Goal: Task Accomplishment & Management: Complete application form

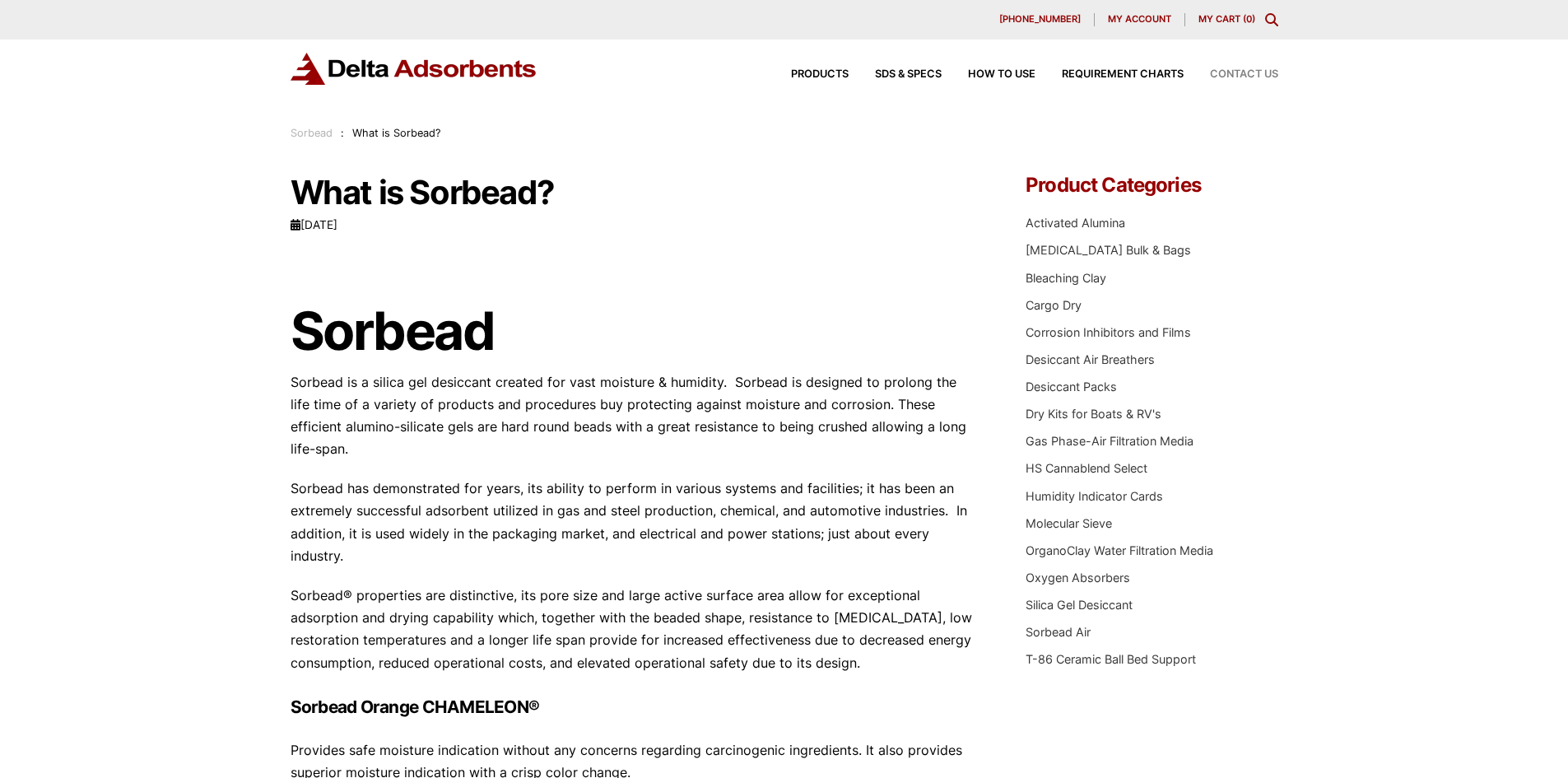
click at [1248, 71] on span "Contact Us" at bounding box center [1244, 74] width 68 height 10
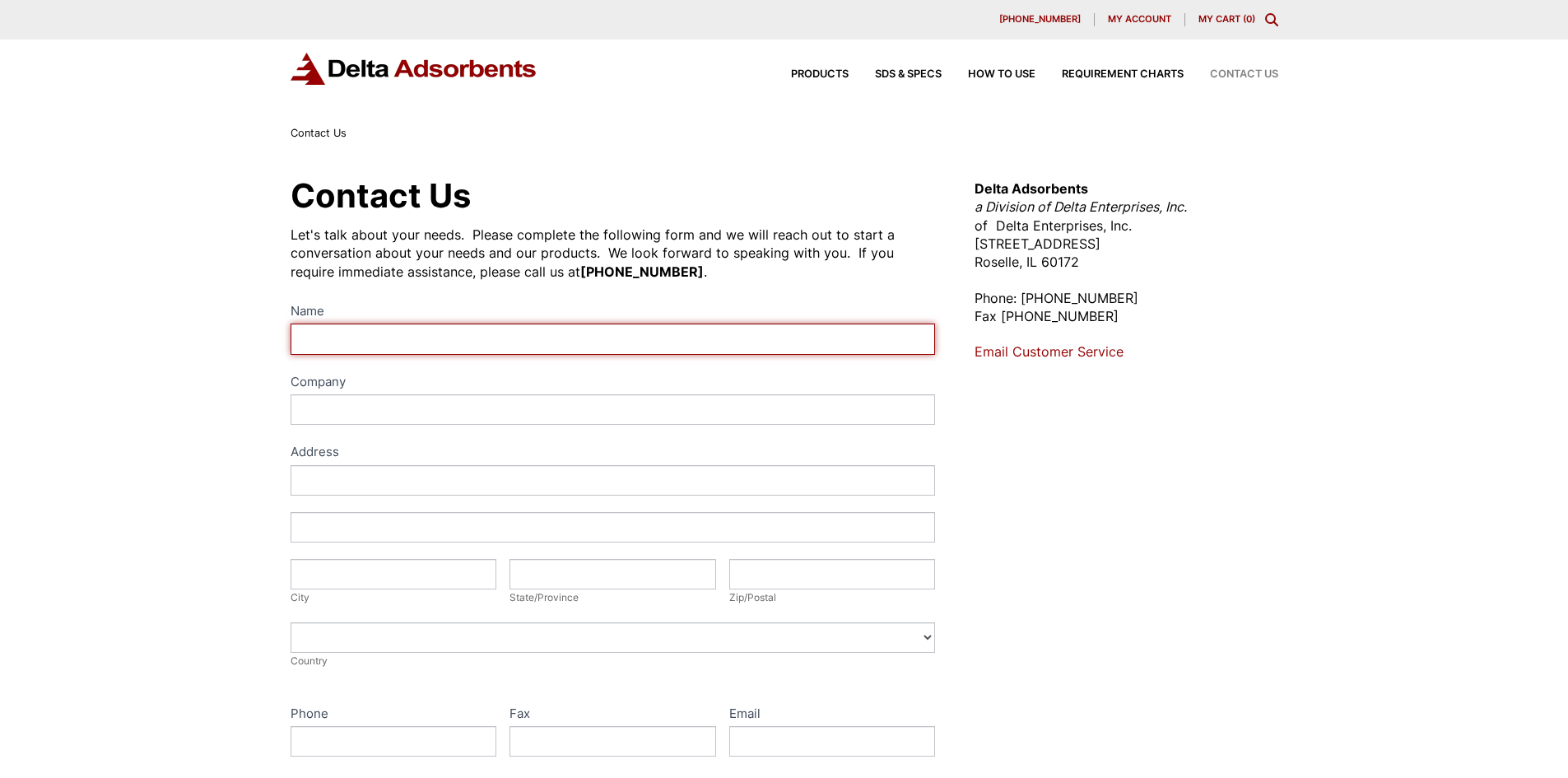
click at [319, 336] on input "Name" at bounding box center [613, 338] width 645 height 30
type input "Saiful Hizam Zakaria"
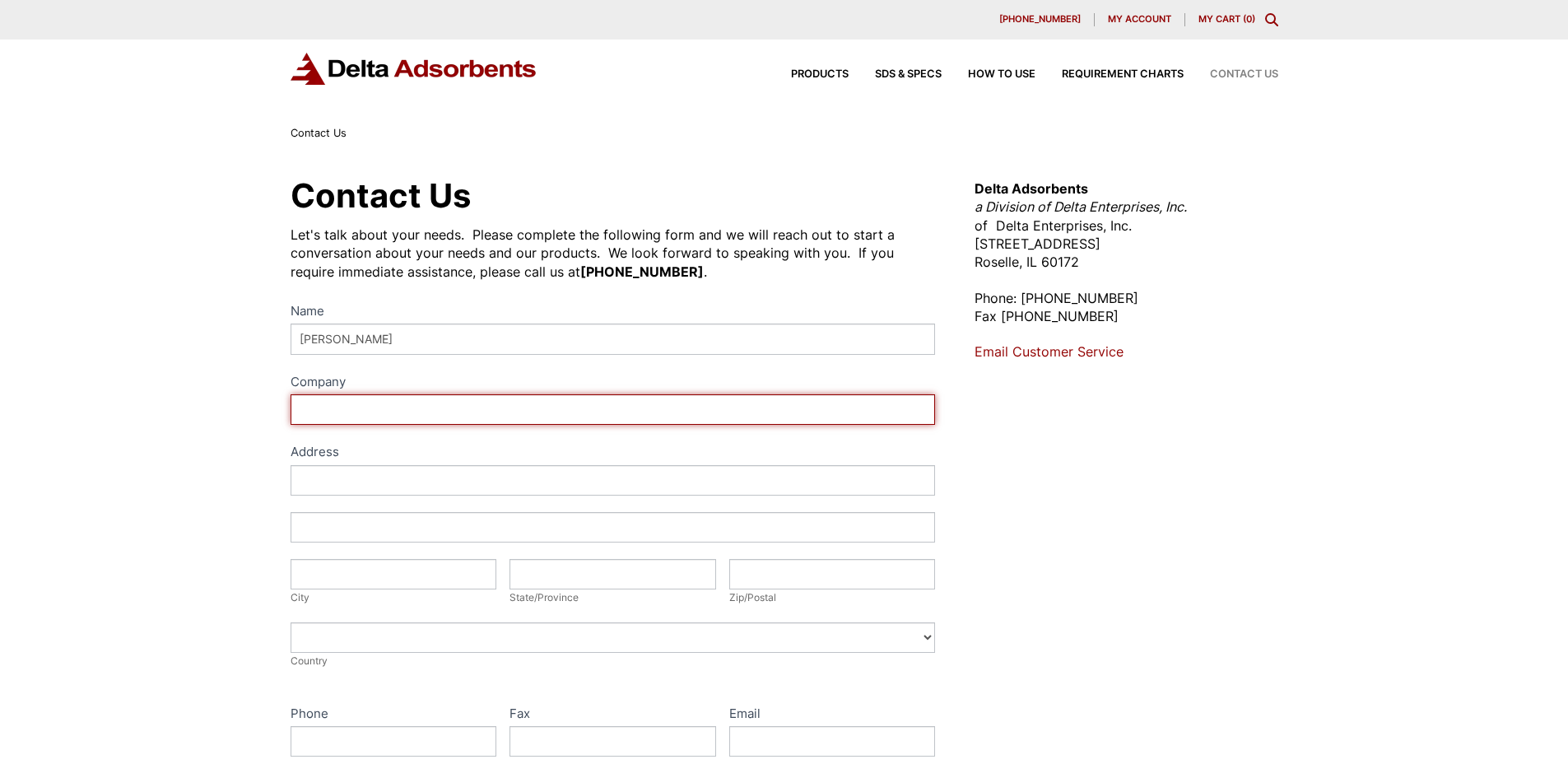
type input "Gaseal Sdn Bhd"
type input "Lot PT 19212, Jalan IJ 3B/5, Kawasan Perindustrian Jakar 3"
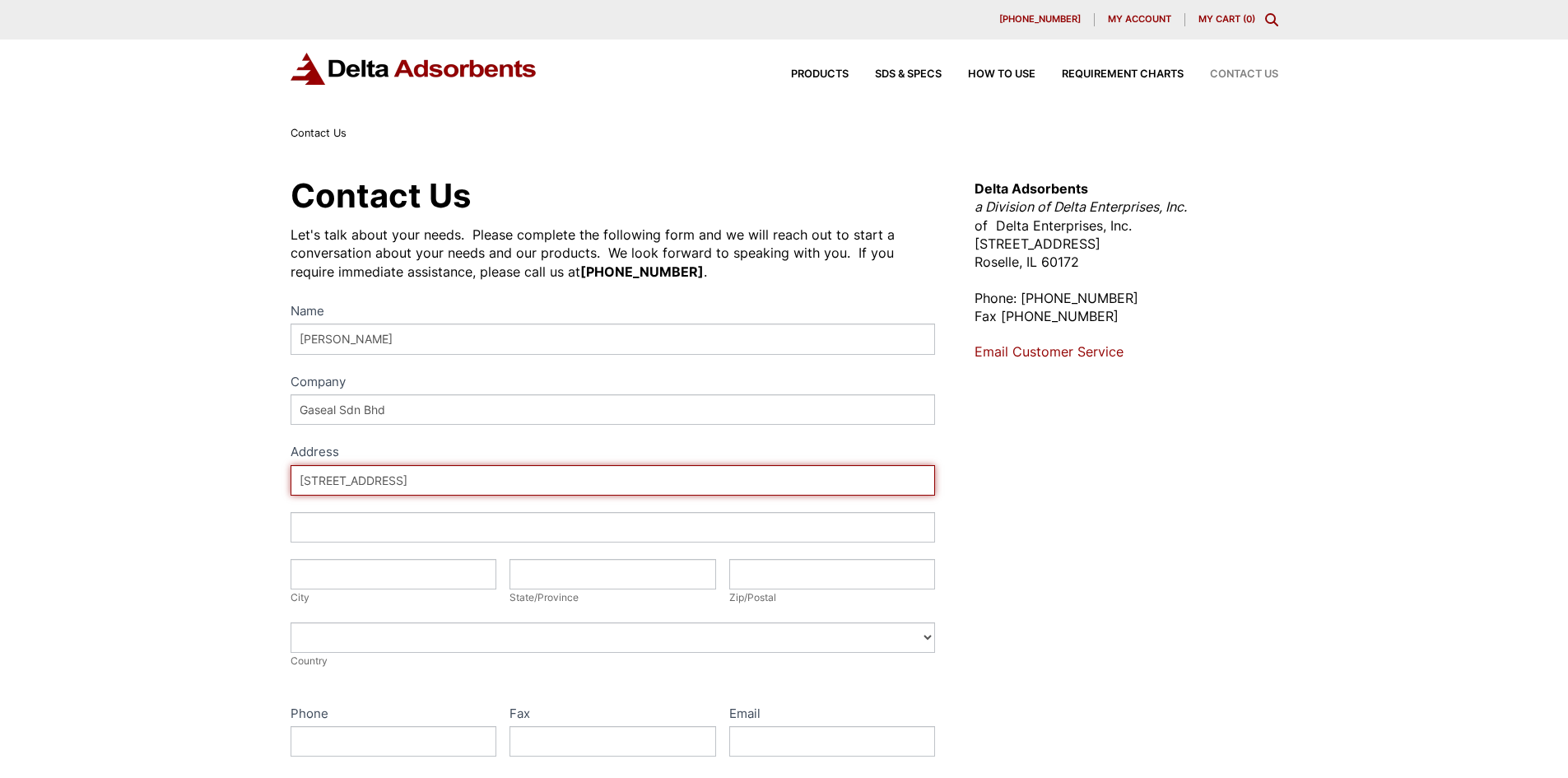
type input "Chukai Kemaman"
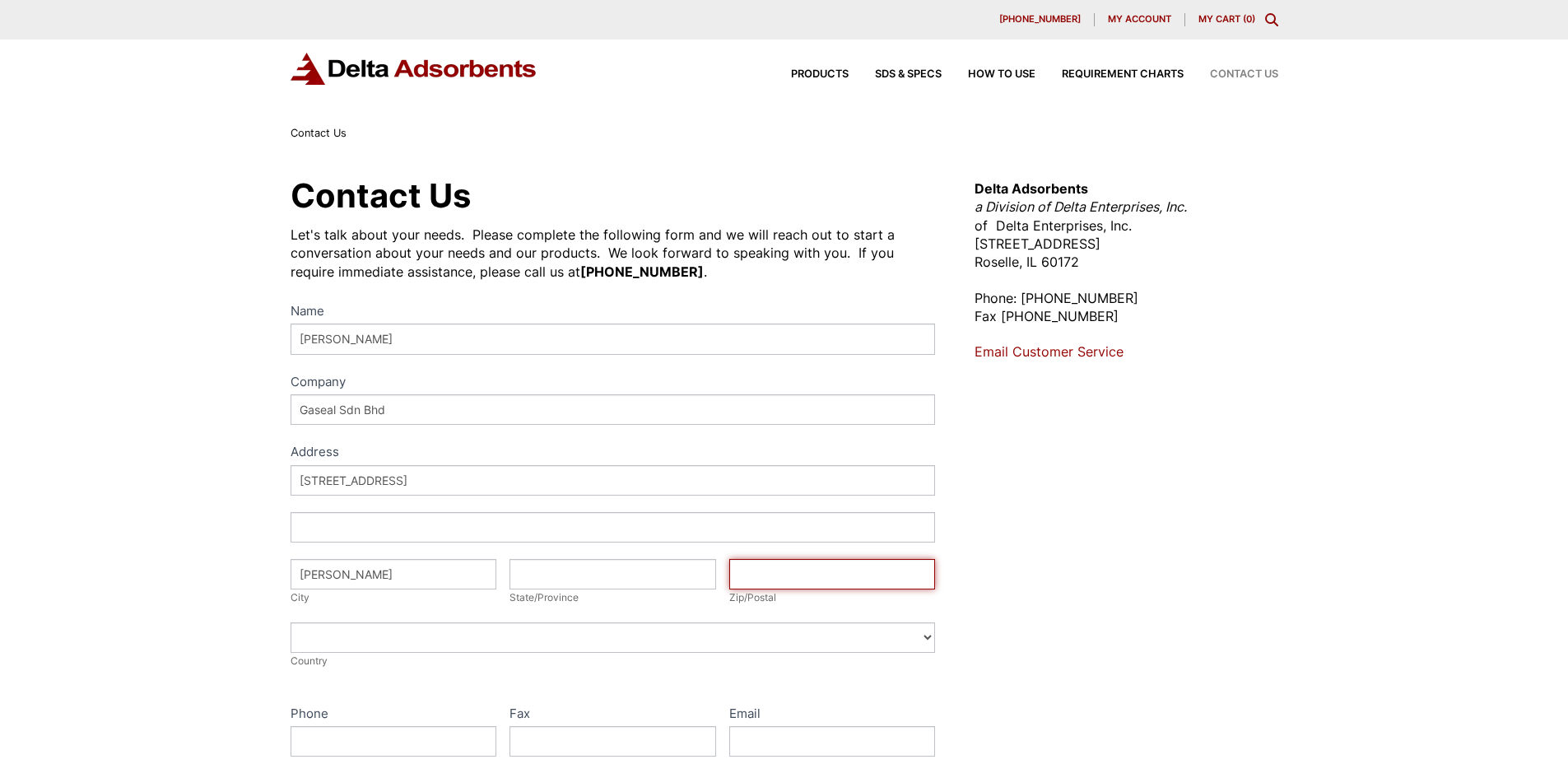
type input "24000"
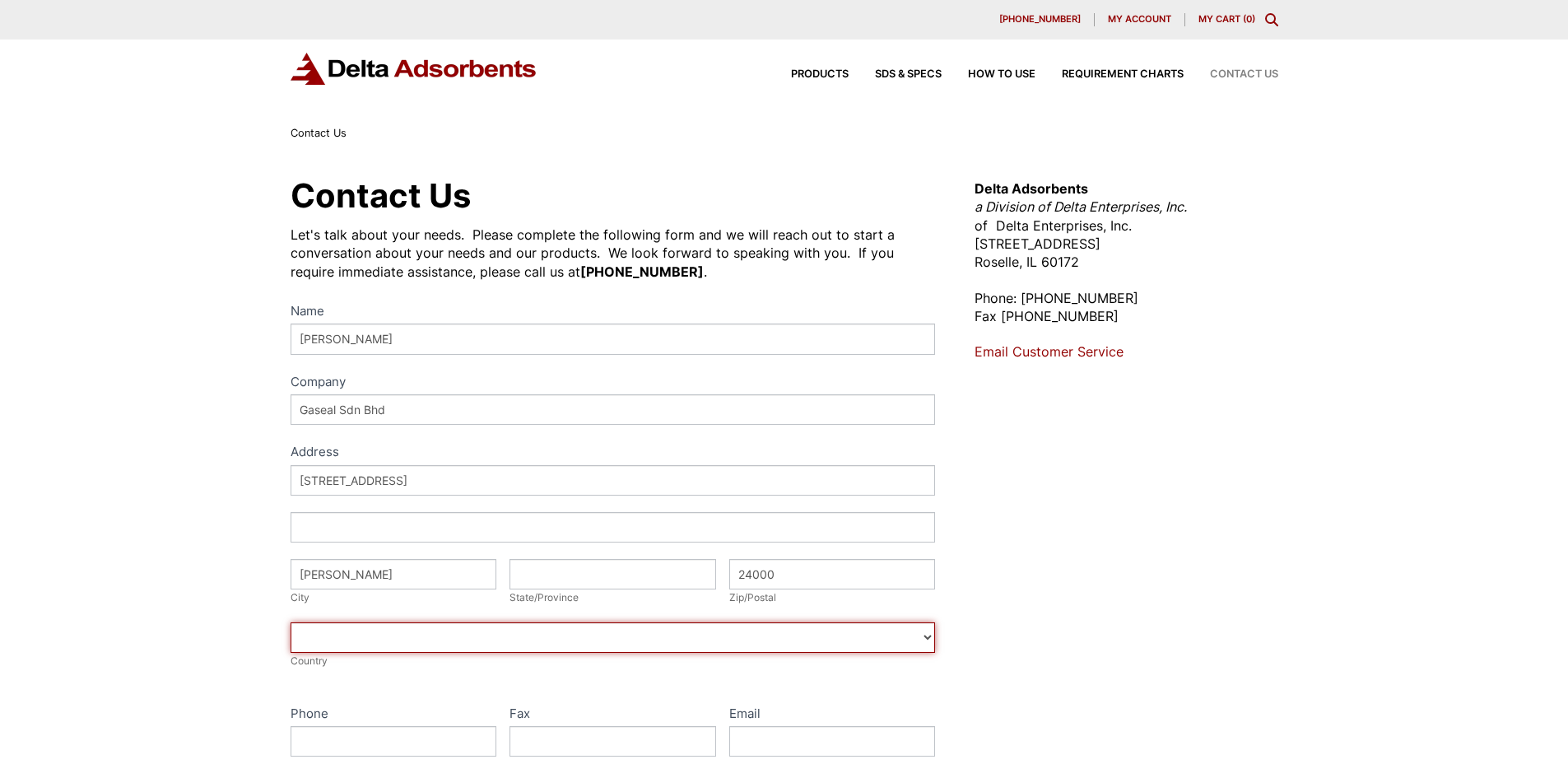
select select "[GEOGRAPHIC_DATA]"
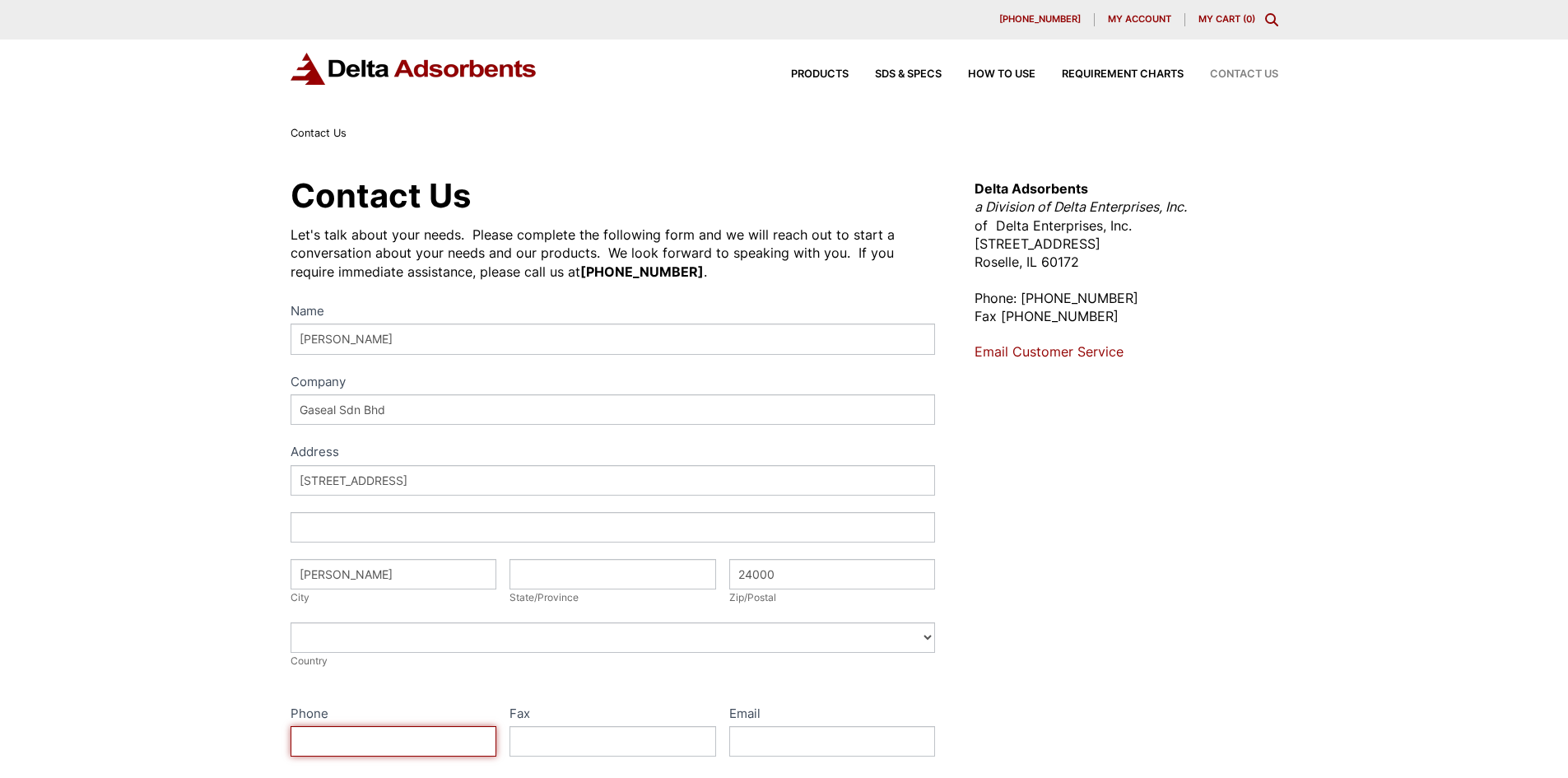
type input "0139100777"
type input "[EMAIL_ADDRESS][DOMAIN_NAME]"
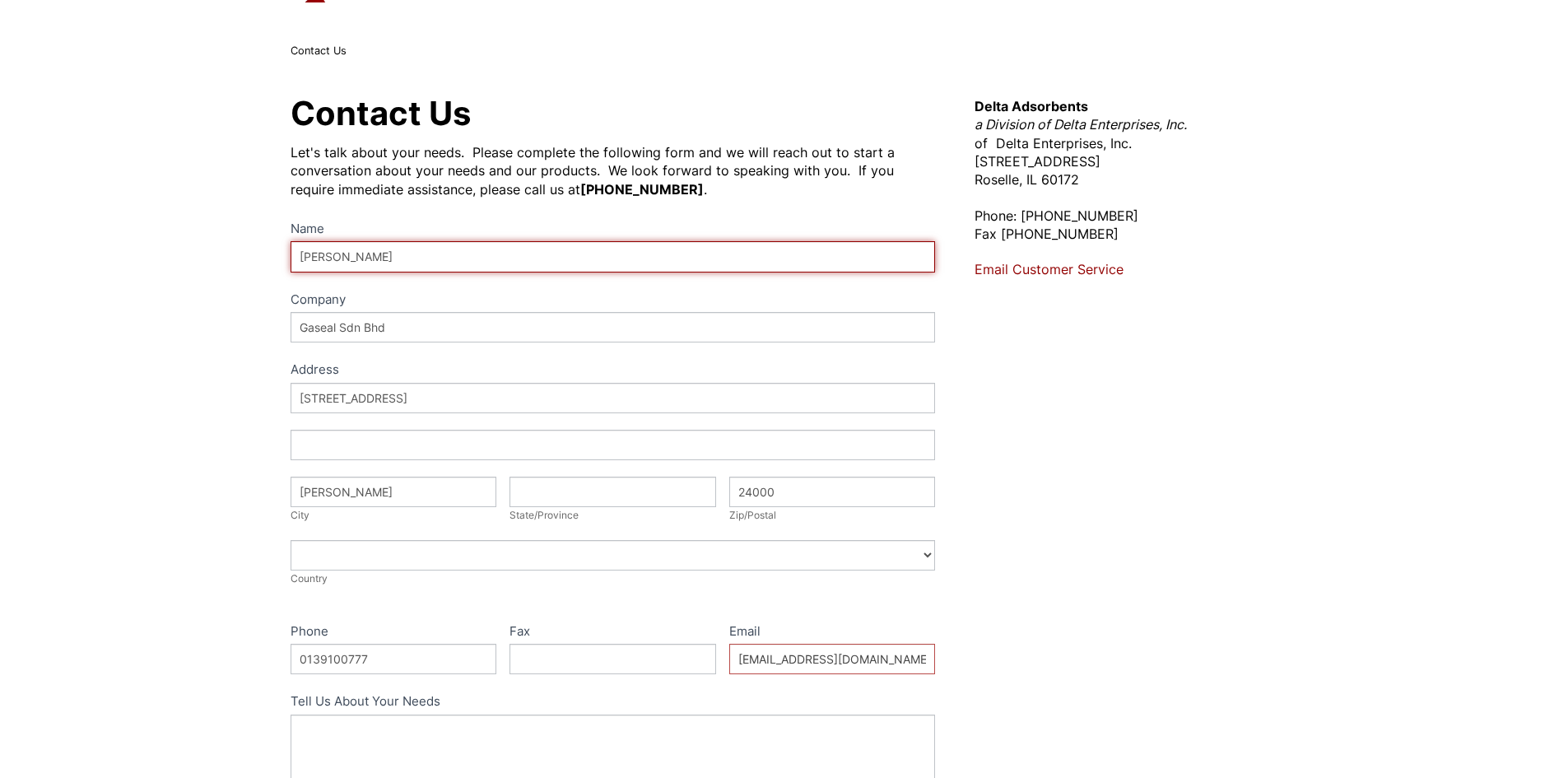
scroll to position [165, 0]
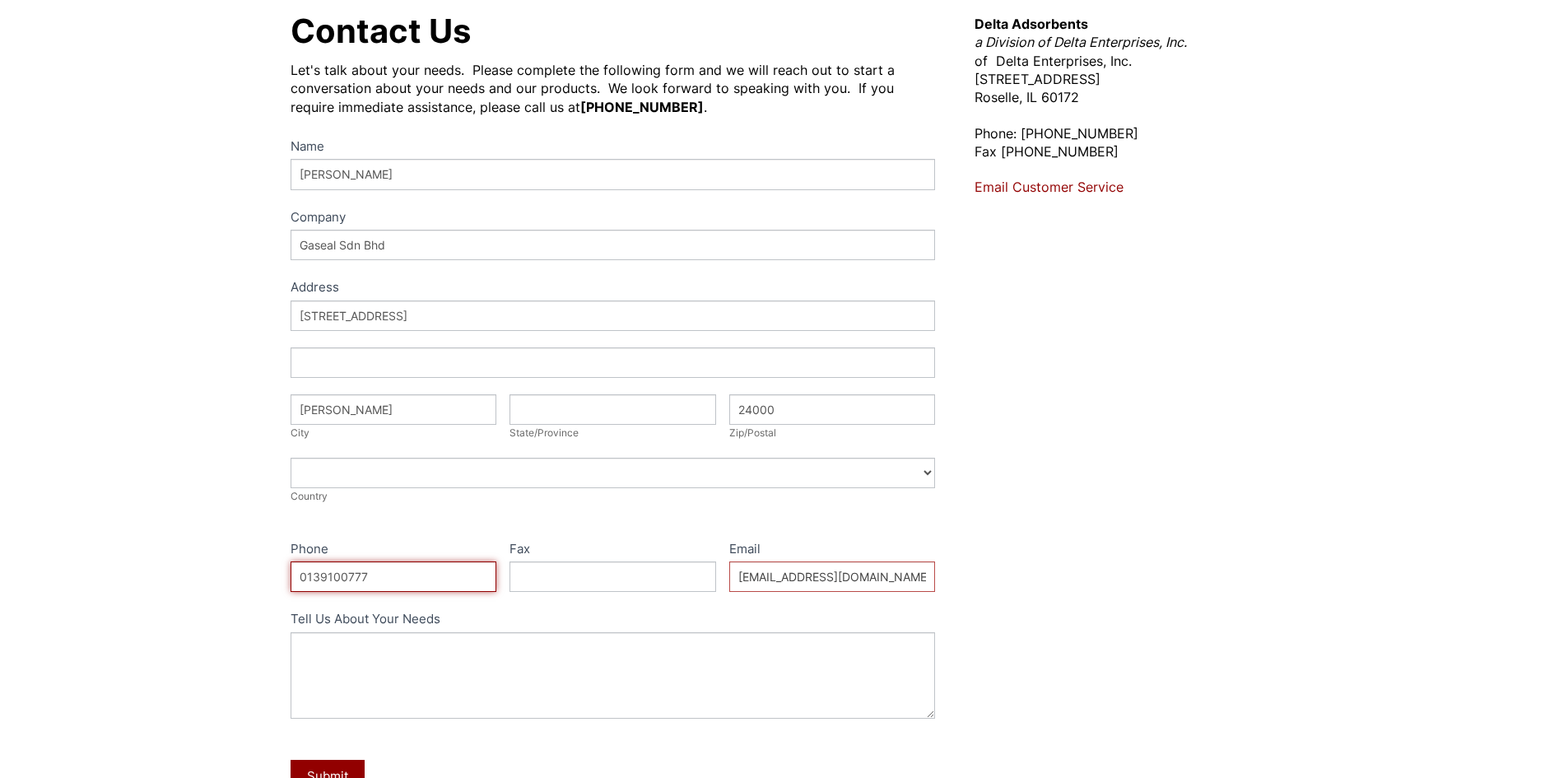
click at [301, 578] on input "0139100777" at bounding box center [393, 576] width 207 height 30
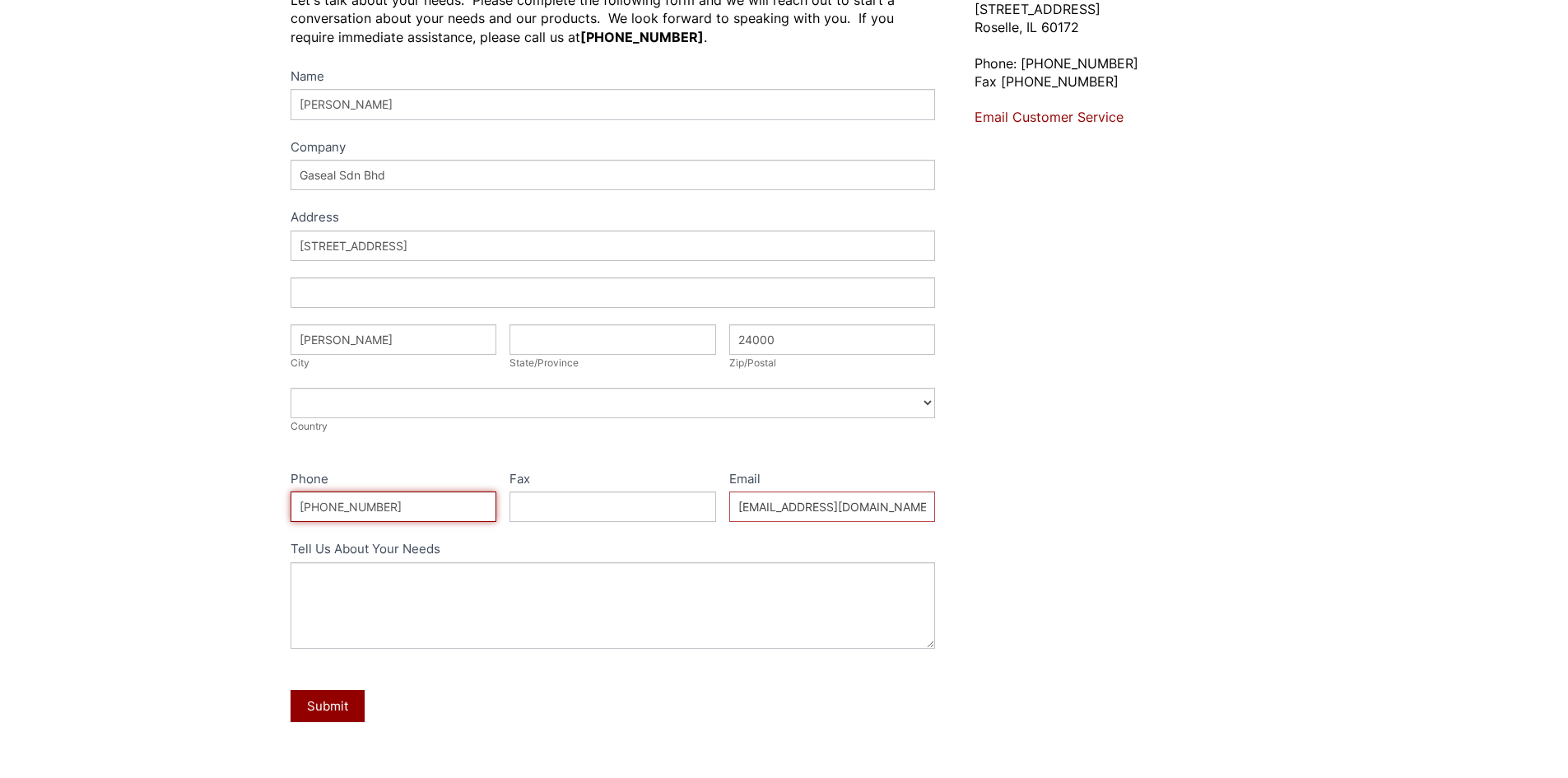
scroll to position [329, 0]
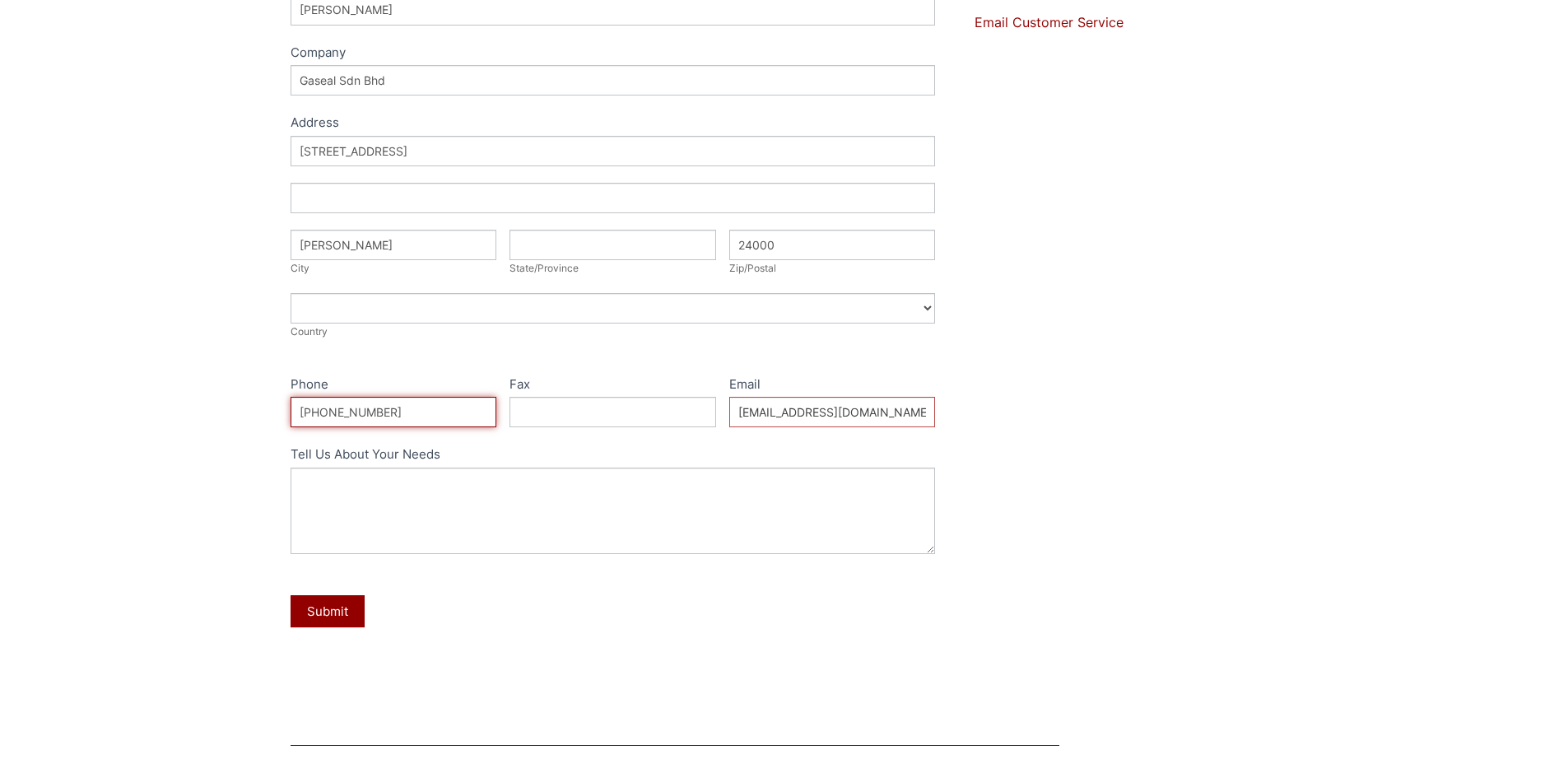
type input "[PHONE_NUMBER]"
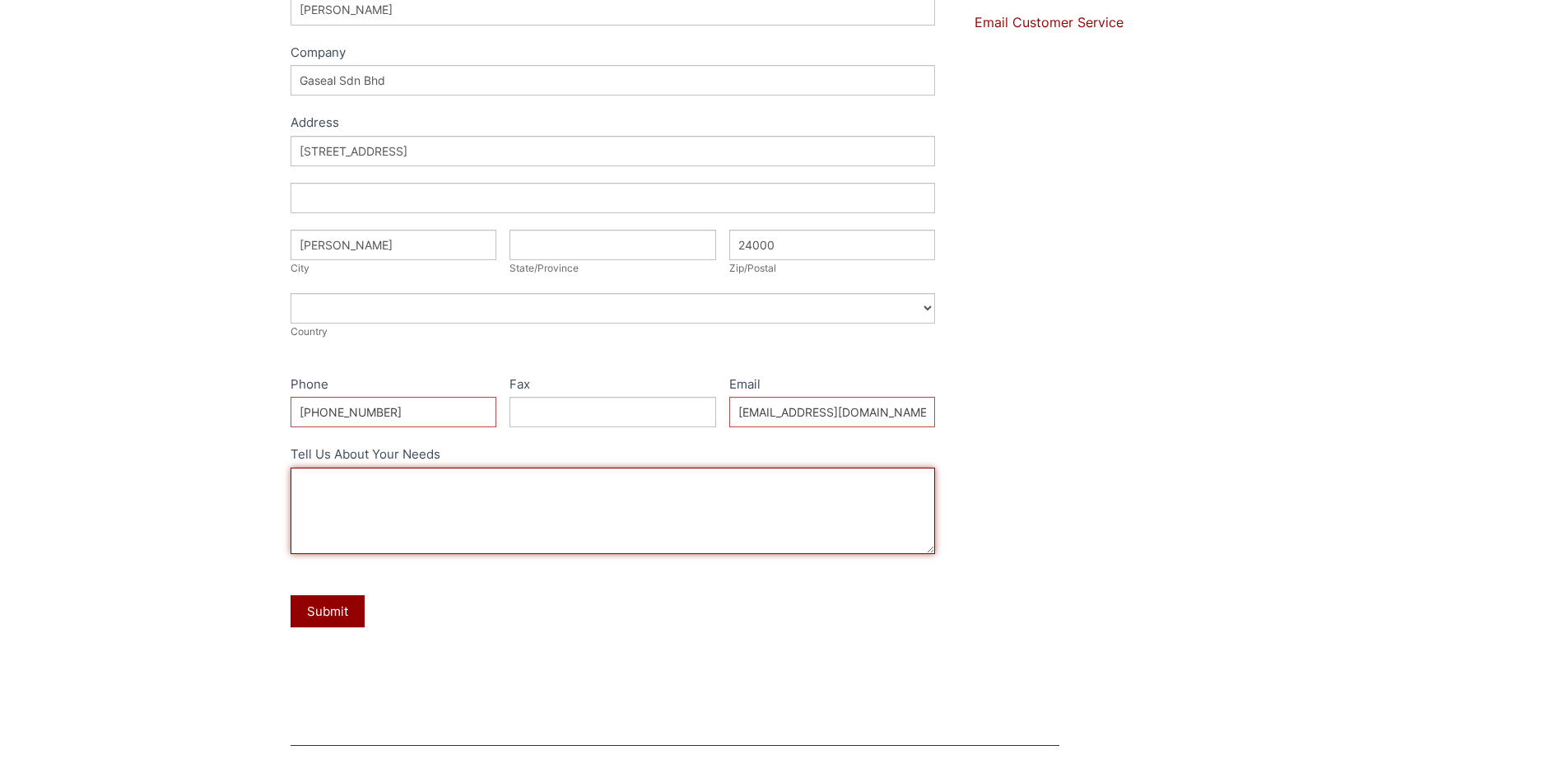
click at [306, 480] on textarea "Tell Us About Your Needs" at bounding box center [613, 510] width 645 height 86
paste textarea "We have been invited for a pre-screening for the tender on the supply and deliv…"
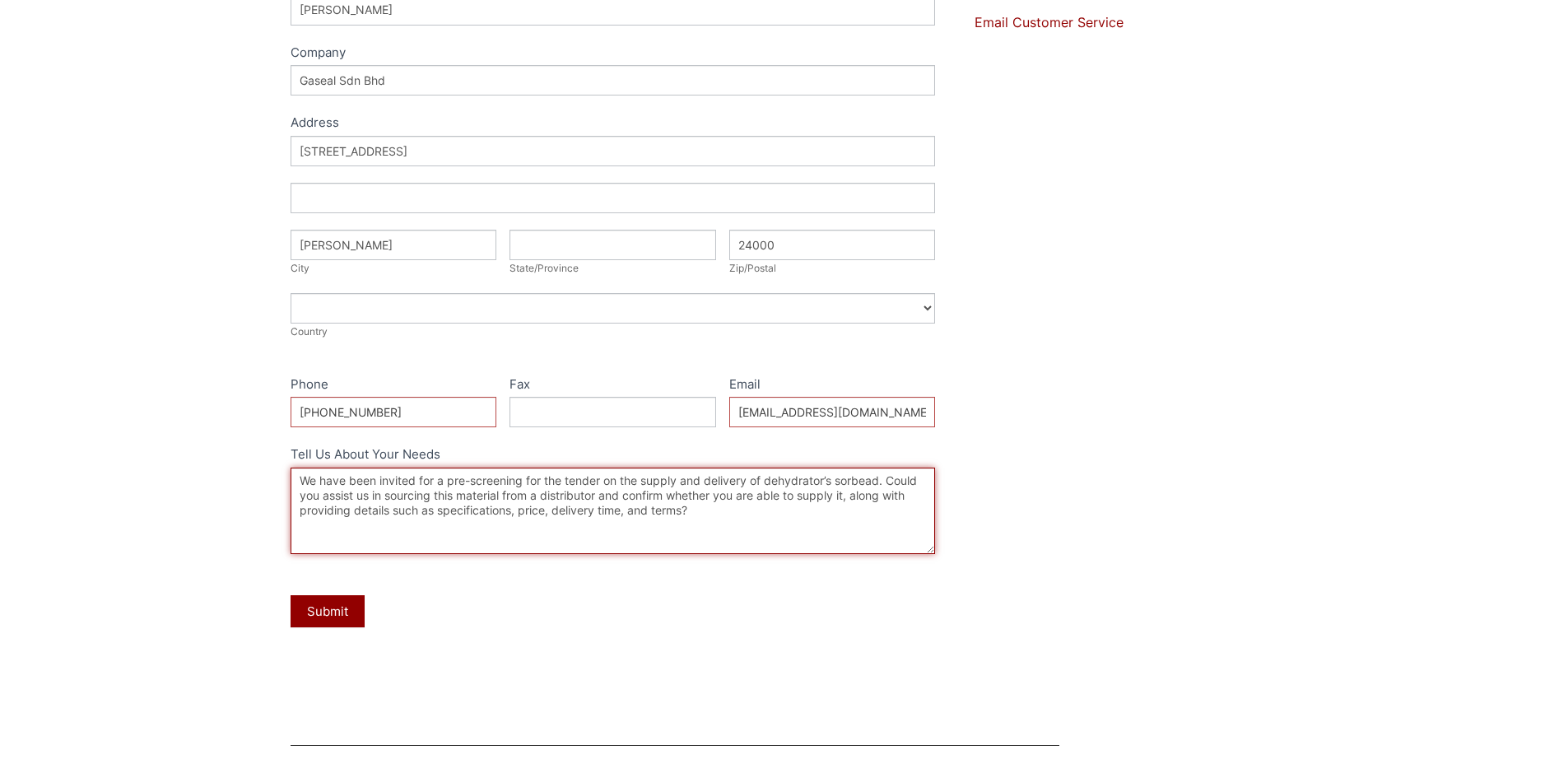
paste textarea "Thank you for your prompt attention to this matter. Best regards,"
type textarea "We have been invited for a pre-screening for the tender on the supply and deliv…"
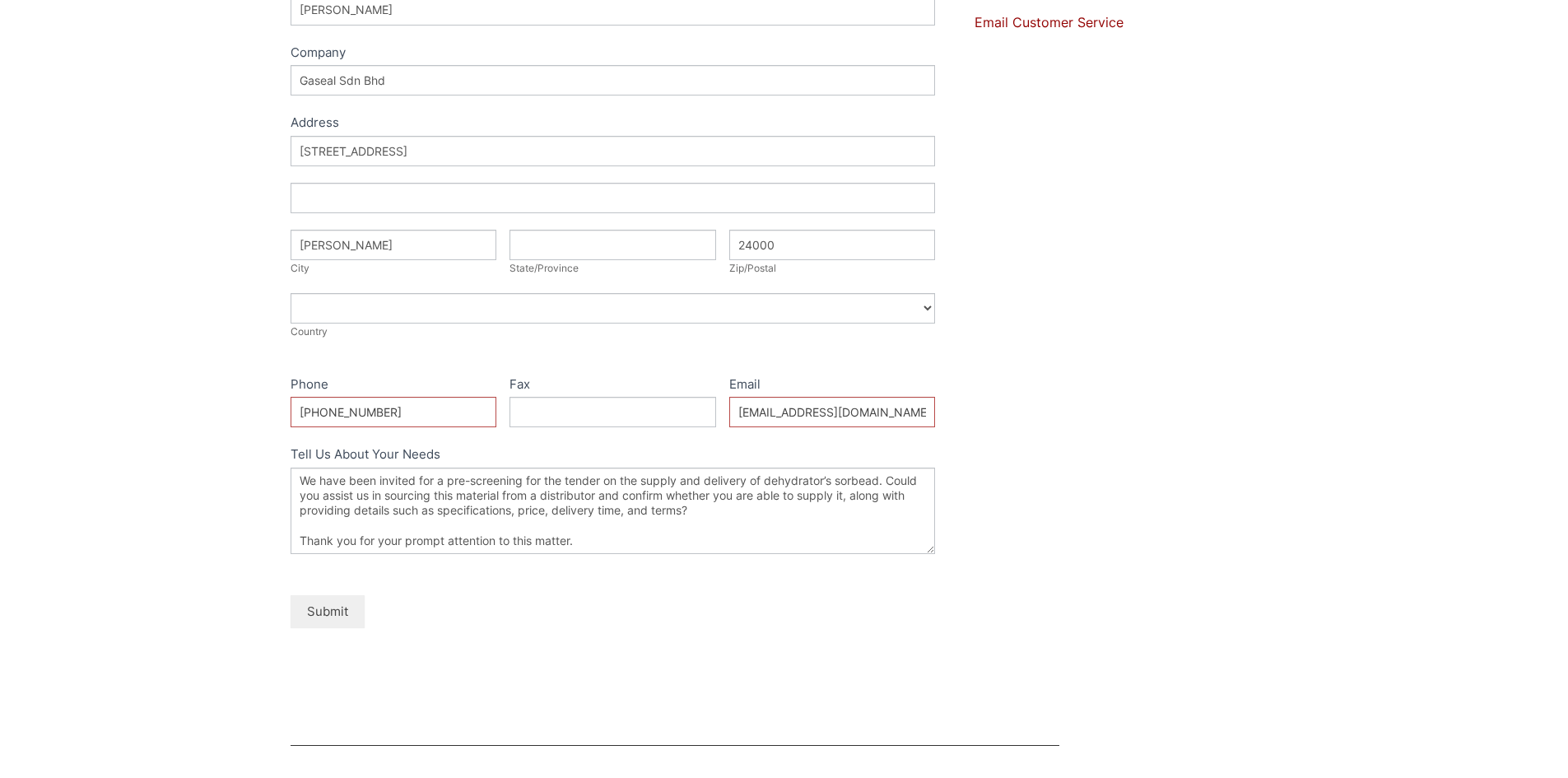
click at [313, 612] on button "Submit" at bounding box center [327, 611] width 74 height 32
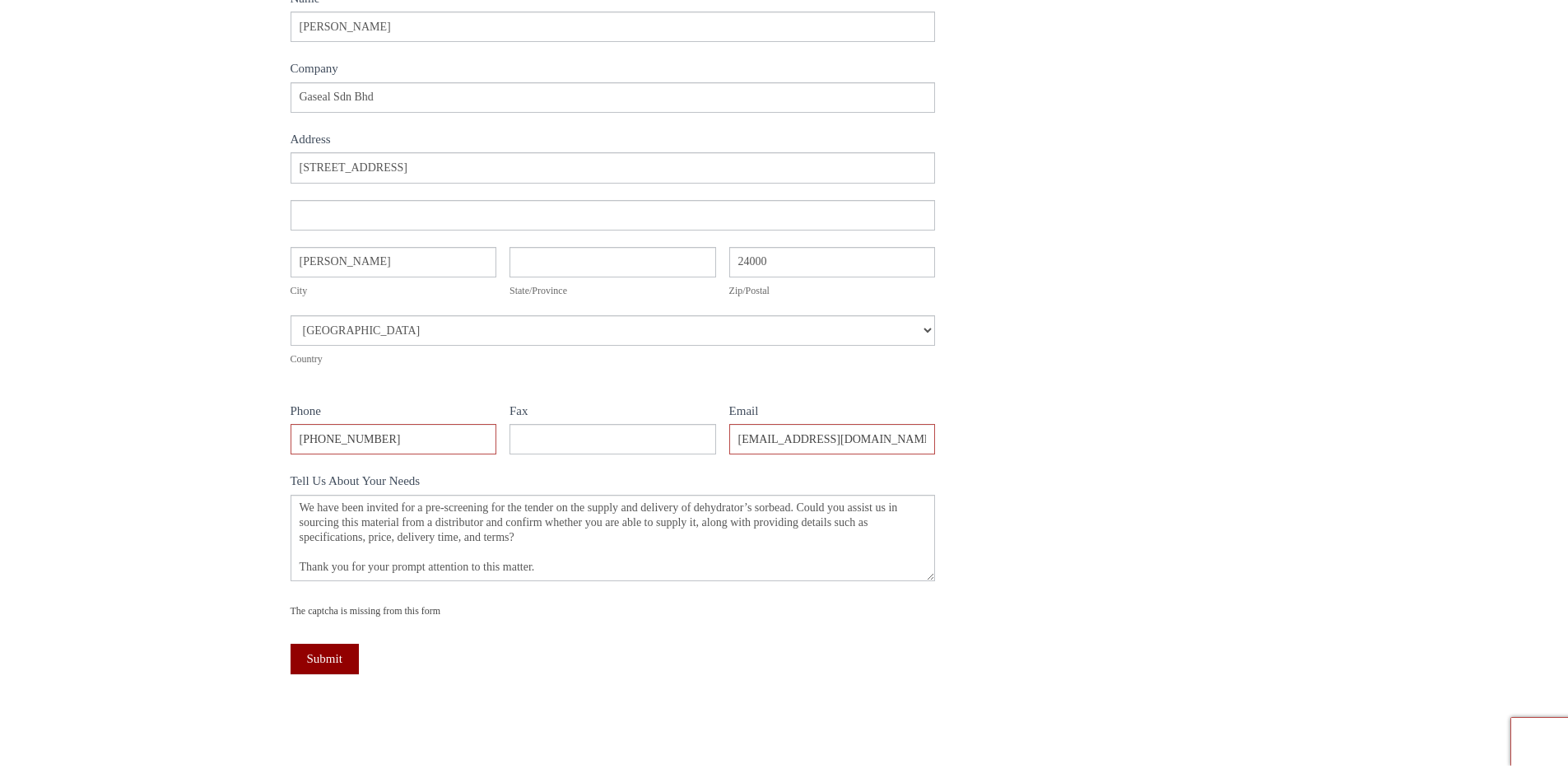
scroll to position [494, 0]
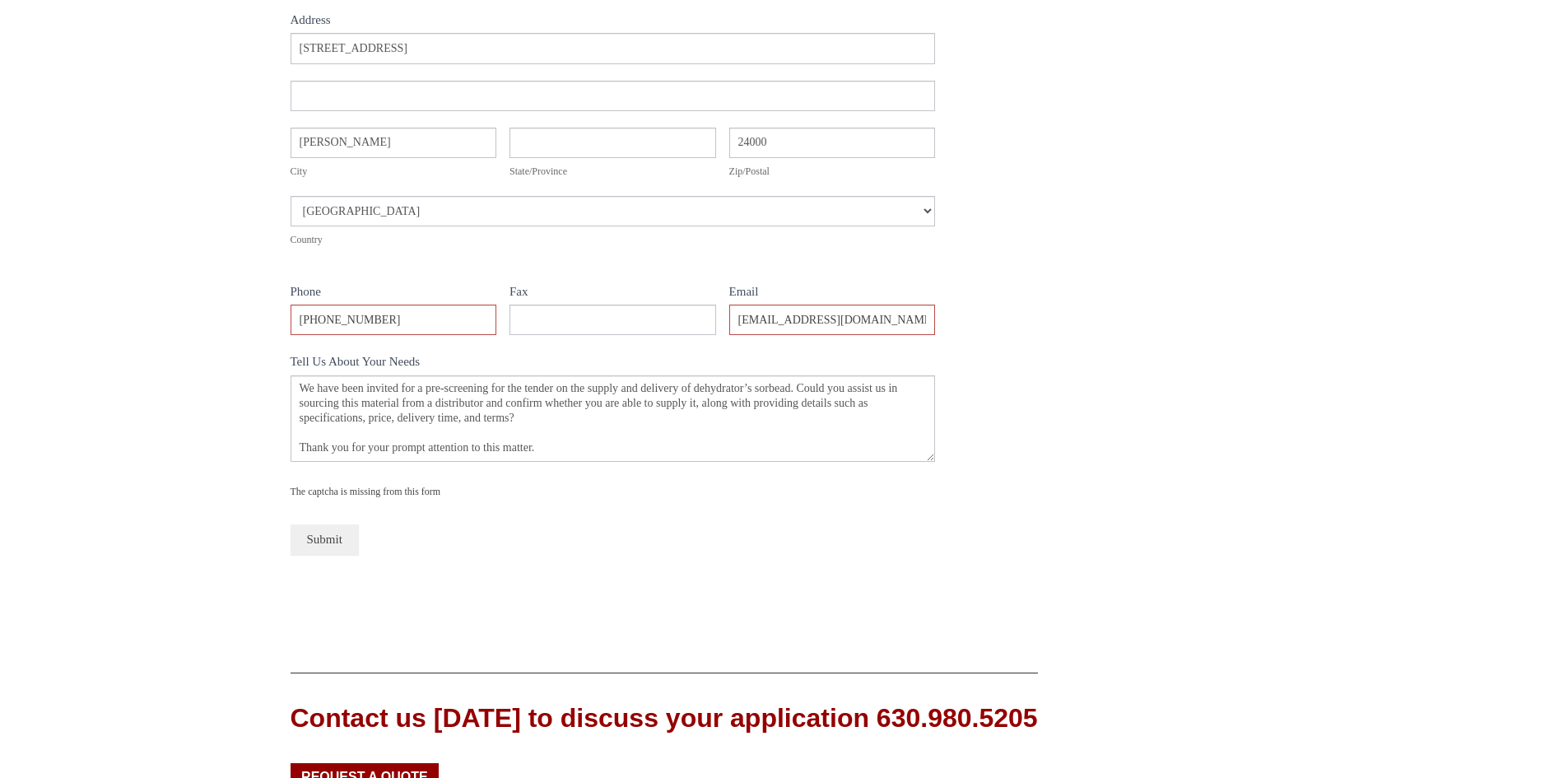
click at [326, 534] on button "Submit" at bounding box center [324, 539] width 68 height 30
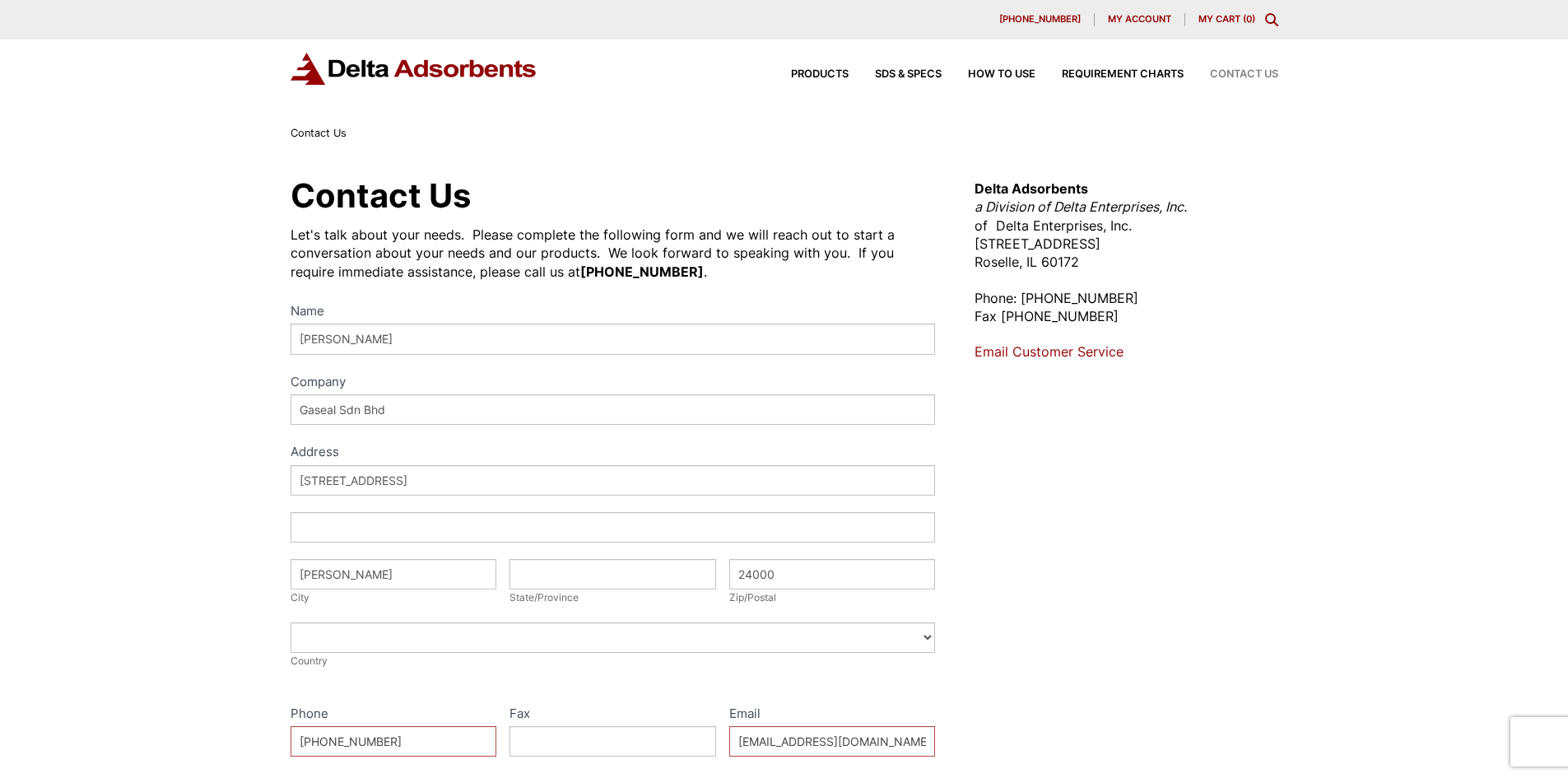
select select "[GEOGRAPHIC_DATA]"
